Goal: Find specific page/section: Find specific page/section

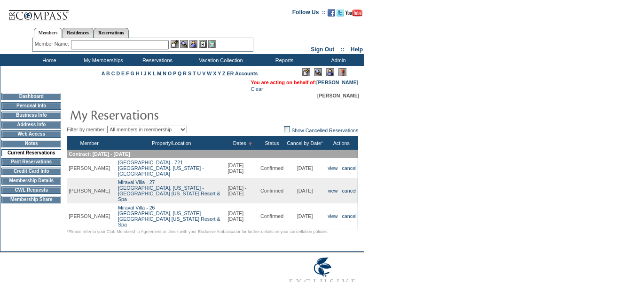
click at [52, 184] on td "Membership Details" at bounding box center [31, 181] width 60 height 8
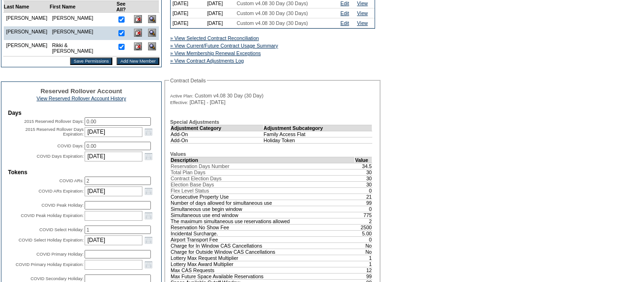
scroll to position [282, 0]
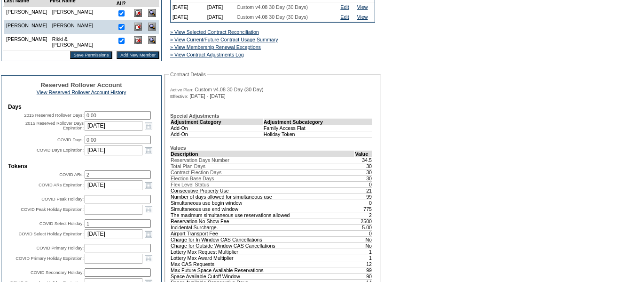
drag, startPoint x: 94, startPoint y: 205, endPoint x: 74, endPoint y: 204, distance: 20.2
click at [74, 179] on tr "COVID ARs: 2" at bounding box center [81, 174] width 147 height 8
drag, startPoint x: 106, startPoint y: 253, endPoint x: 52, endPoint y: 251, distance: 53.6
click at [52, 228] on tr "COVID Select Holiday: 1" at bounding box center [81, 223] width 147 height 8
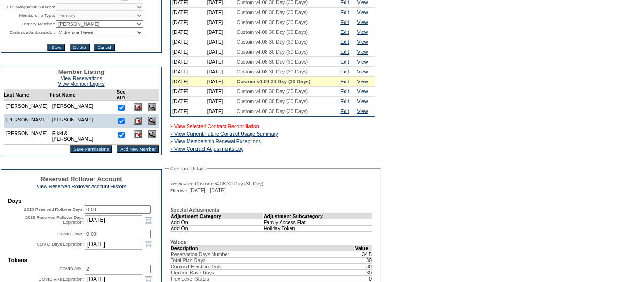
click at [247, 129] on link "» View Selected Contract Reconciliation" at bounding box center [214, 126] width 89 height 6
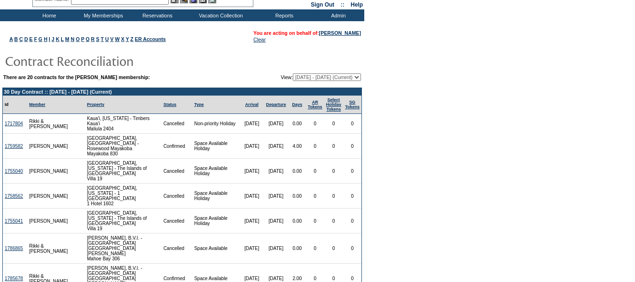
scroll to position [22, 0]
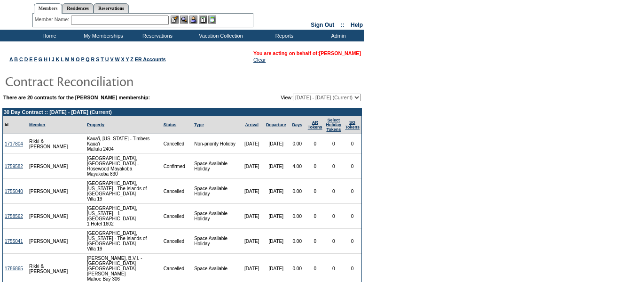
click at [341, 53] on link "[PERSON_NAME]" at bounding box center [340, 53] width 42 height 6
